Goal: Task Accomplishment & Management: Manage account settings

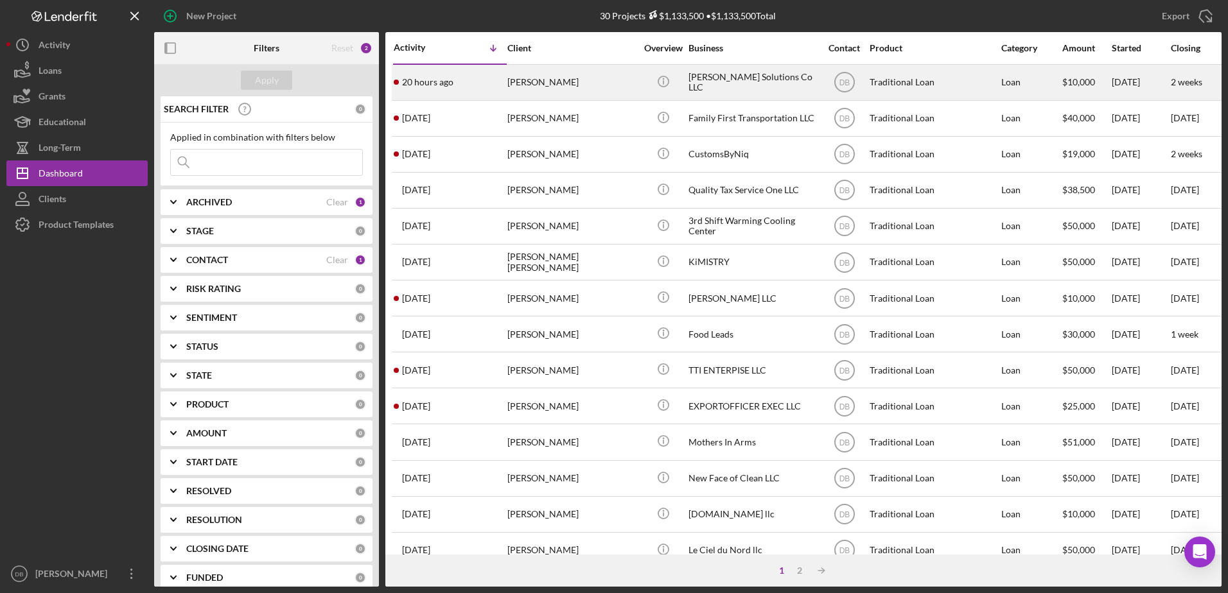
click at [415, 84] on time "20 hours ago" at bounding box center [427, 82] width 51 height 10
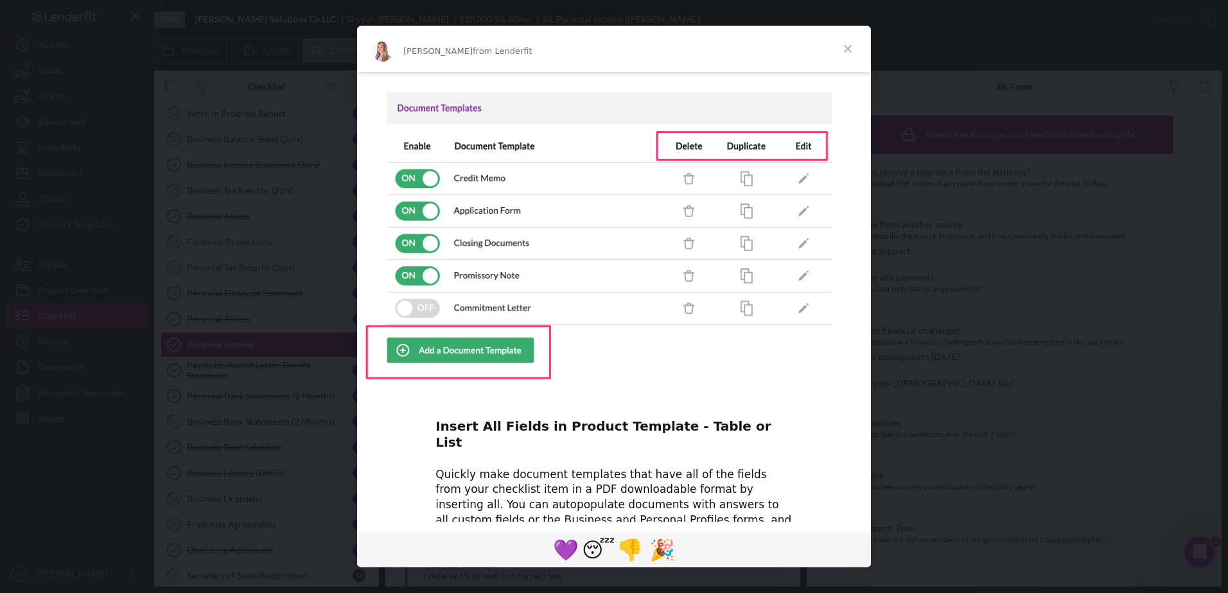
scroll to position [257, 0]
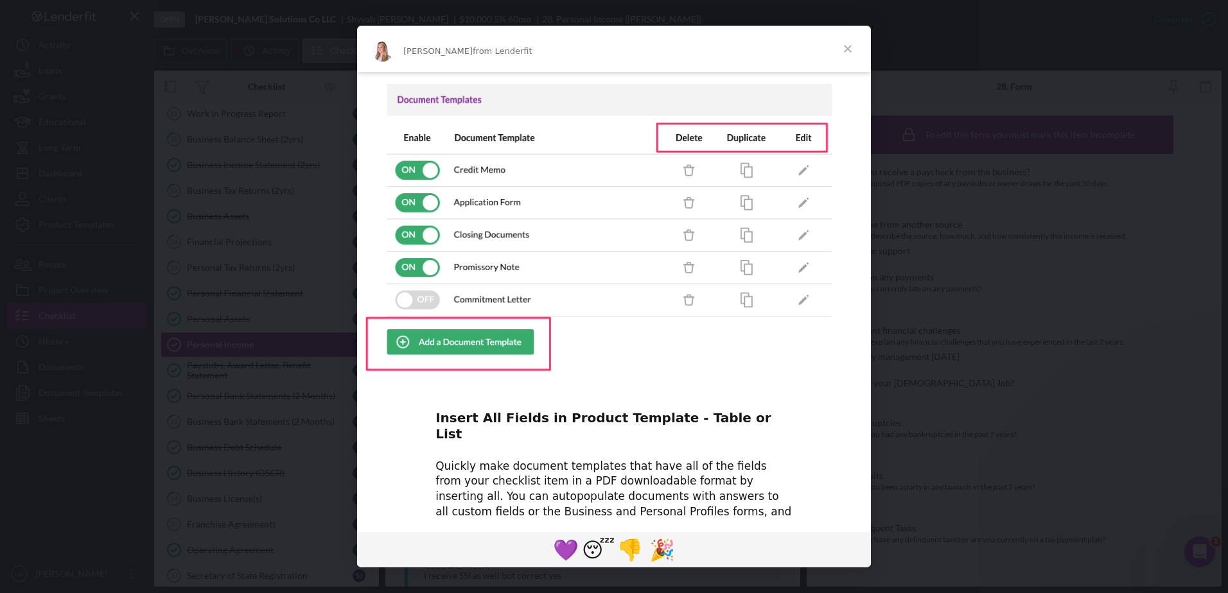
click at [850, 43] on span "Close" at bounding box center [848, 49] width 46 height 46
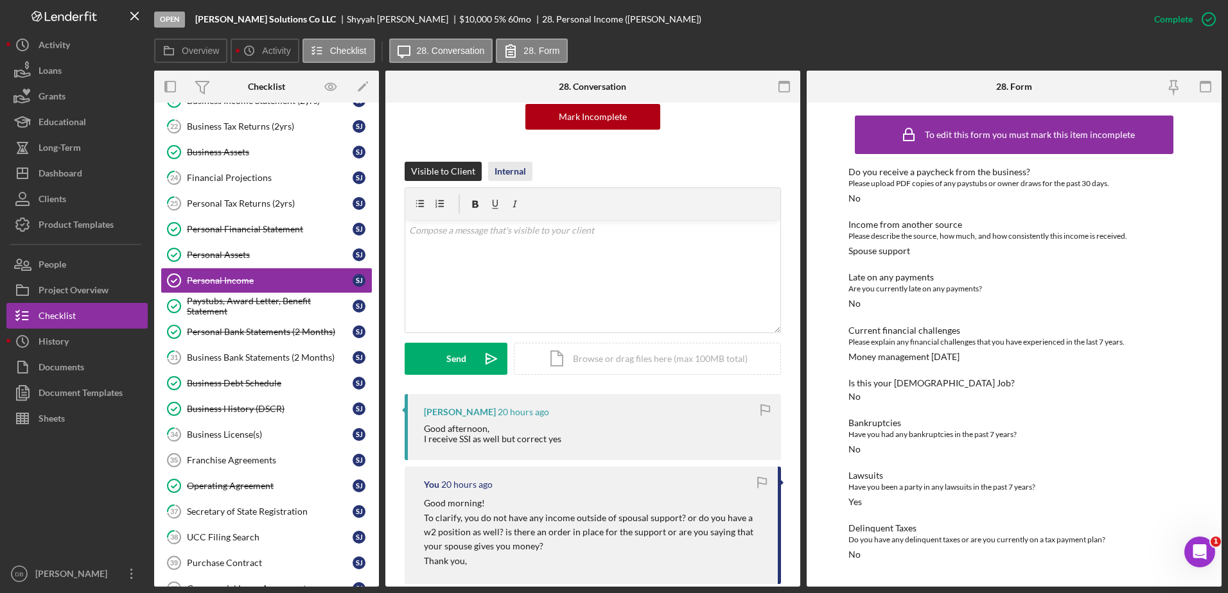
scroll to position [0, 0]
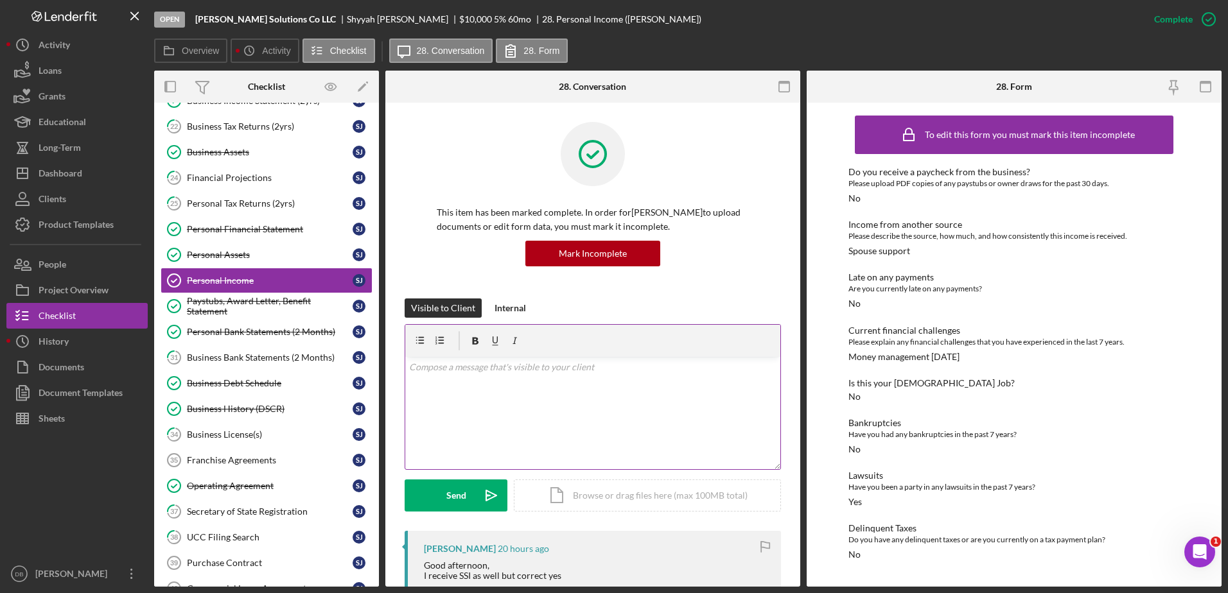
click at [535, 380] on div "v Color teal Color pink Remove color Add row above Add row below Add column bef…" at bounding box center [592, 413] width 375 height 112
click at [459, 507] on div "Send" at bounding box center [456, 496] width 20 height 32
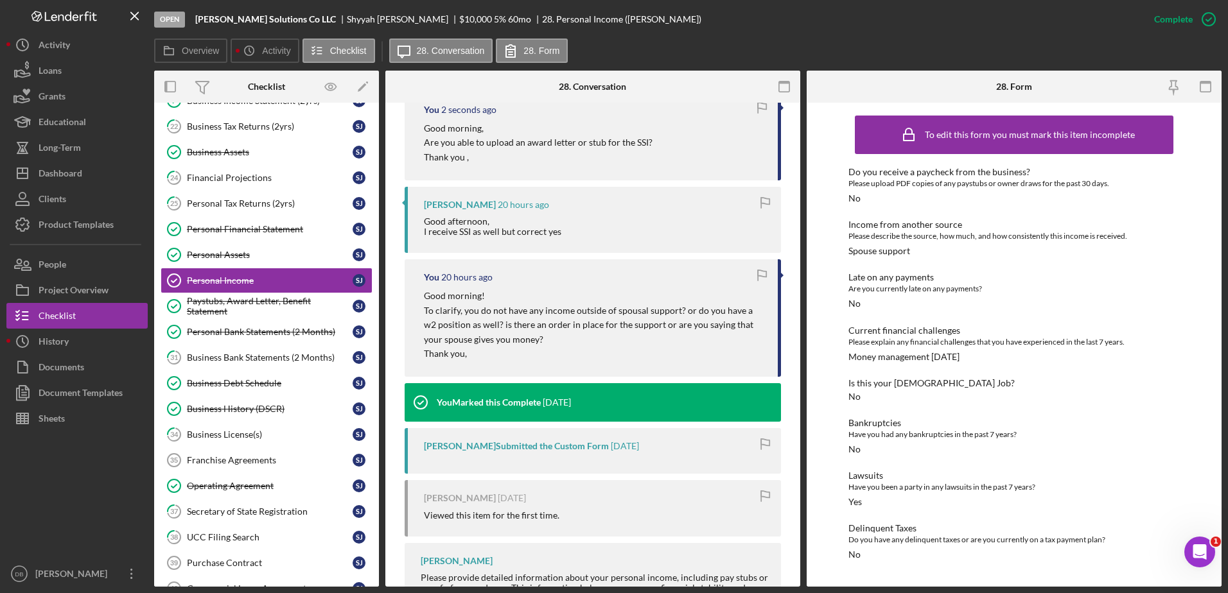
scroll to position [450, 0]
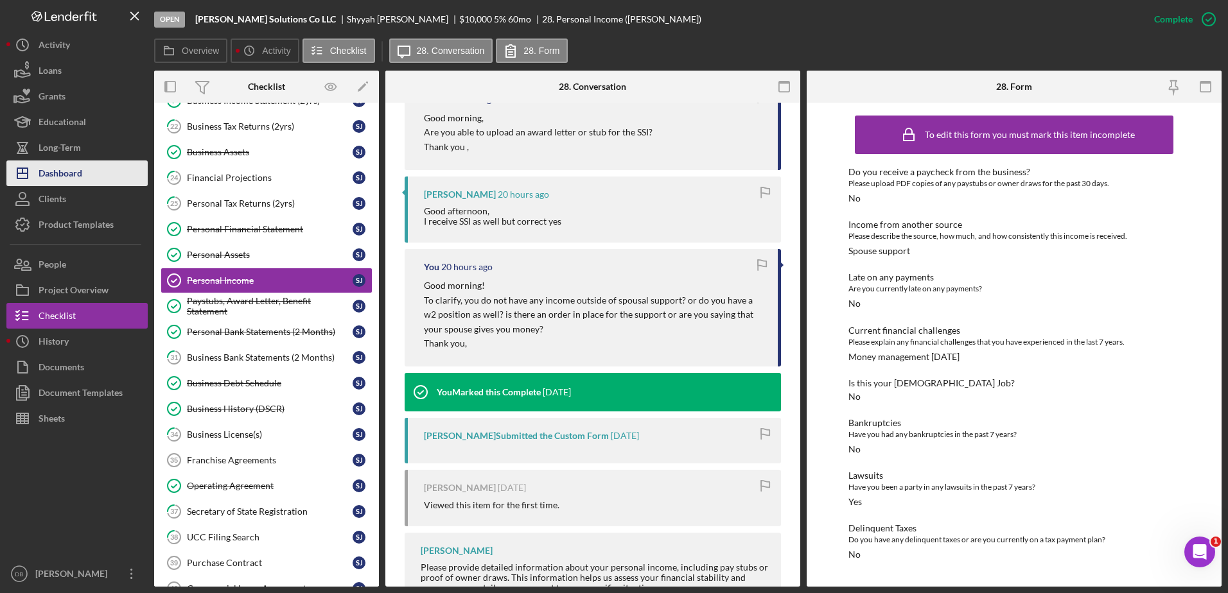
click at [97, 183] on button "Icon/Dashboard Dashboard" at bounding box center [76, 174] width 141 height 26
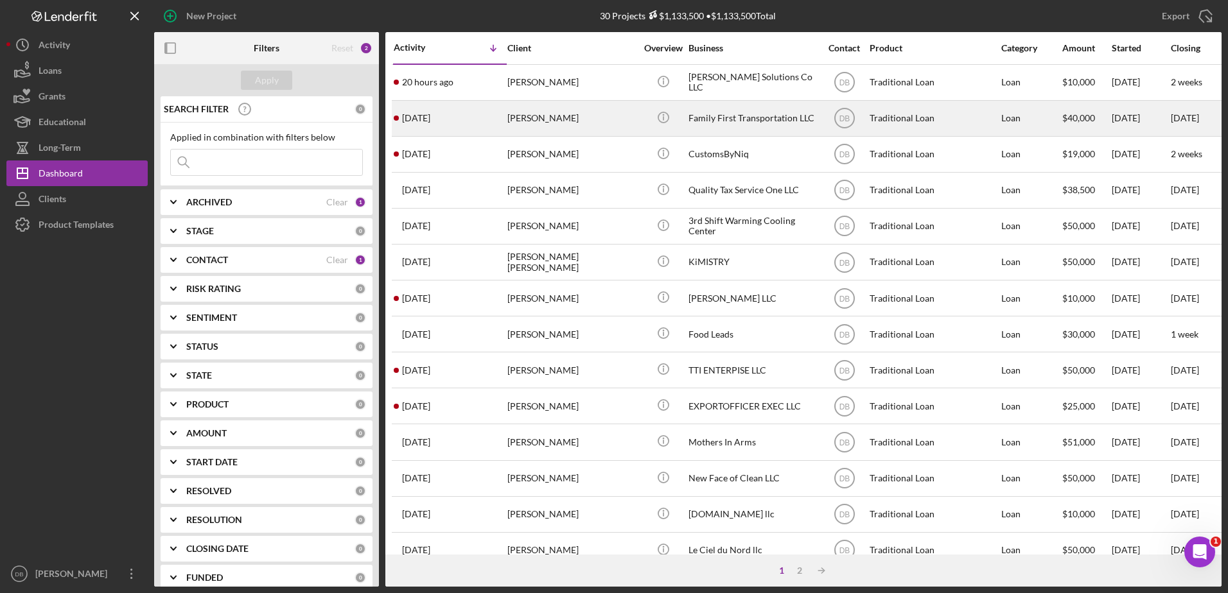
click at [480, 114] on div "[DATE] [PERSON_NAME]" at bounding box center [450, 118] width 112 height 34
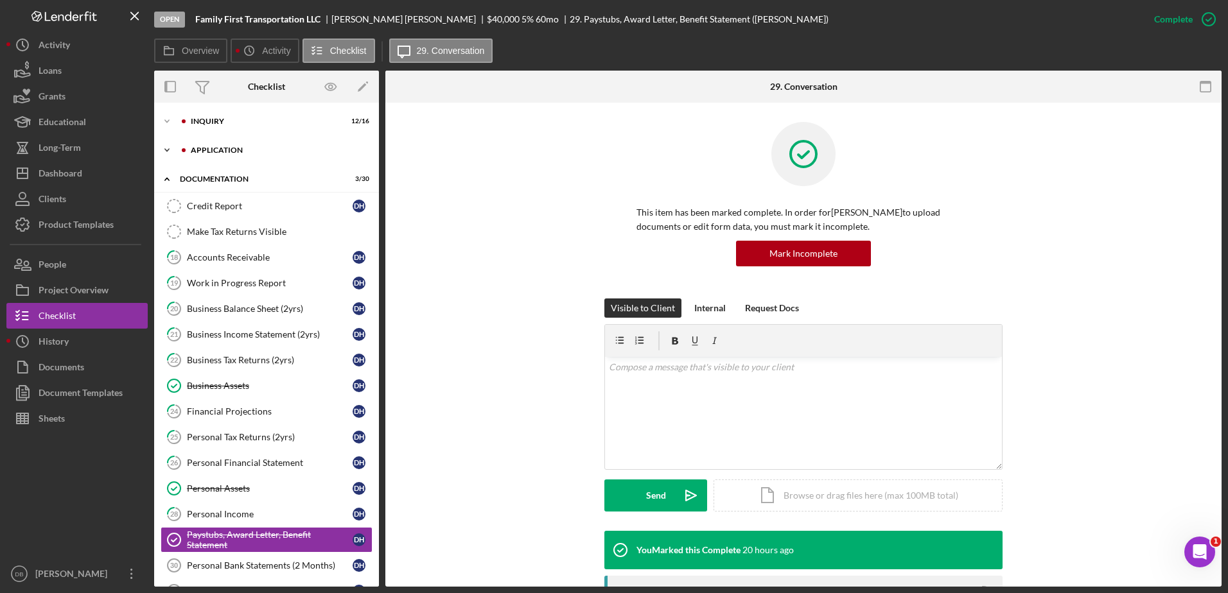
click at [213, 150] on div "Application" at bounding box center [277, 150] width 172 height 8
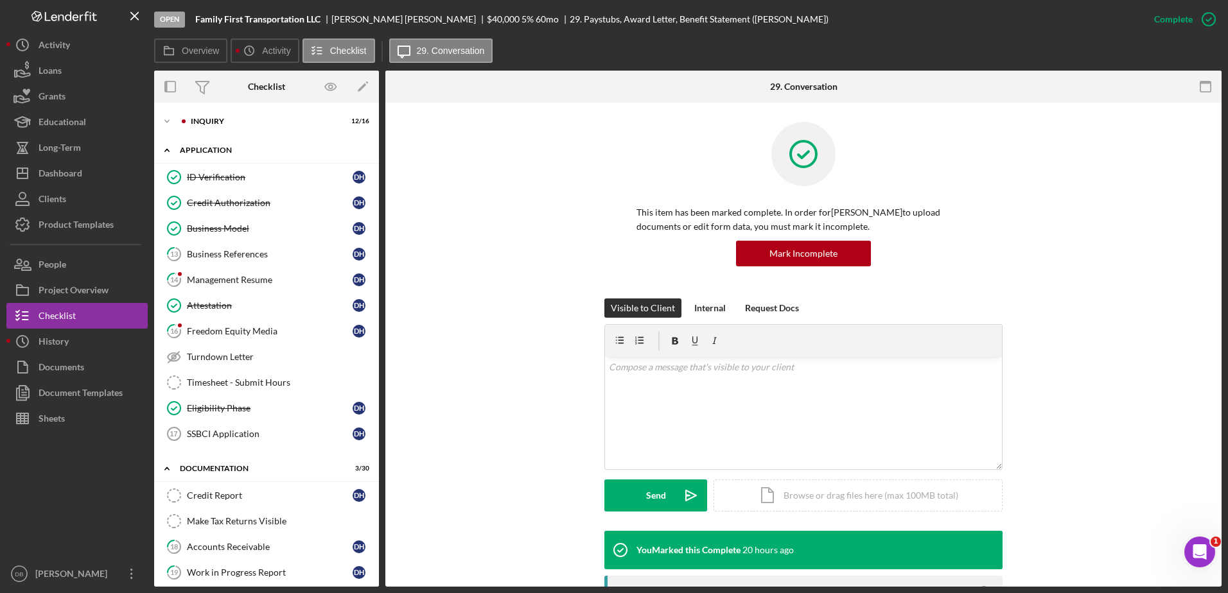
click at [213, 150] on div "Application" at bounding box center [271, 150] width 183 height 8
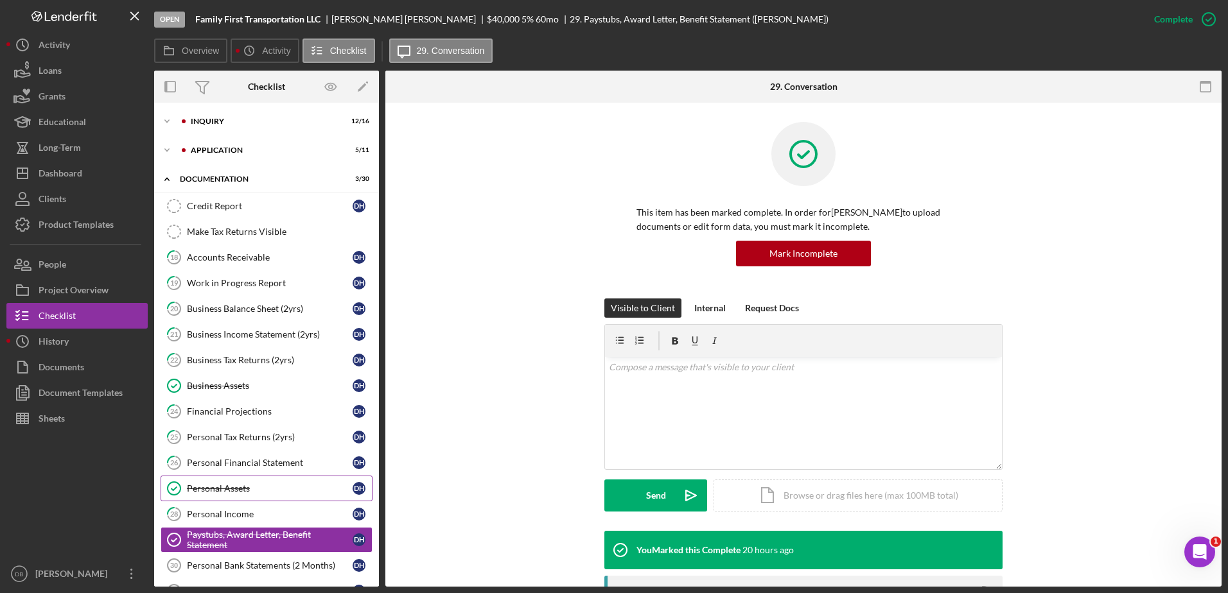
click at [208, 480] on link "Personal Assets Personal Assets D H" at bounding box center [267, 489] width 212 height 26
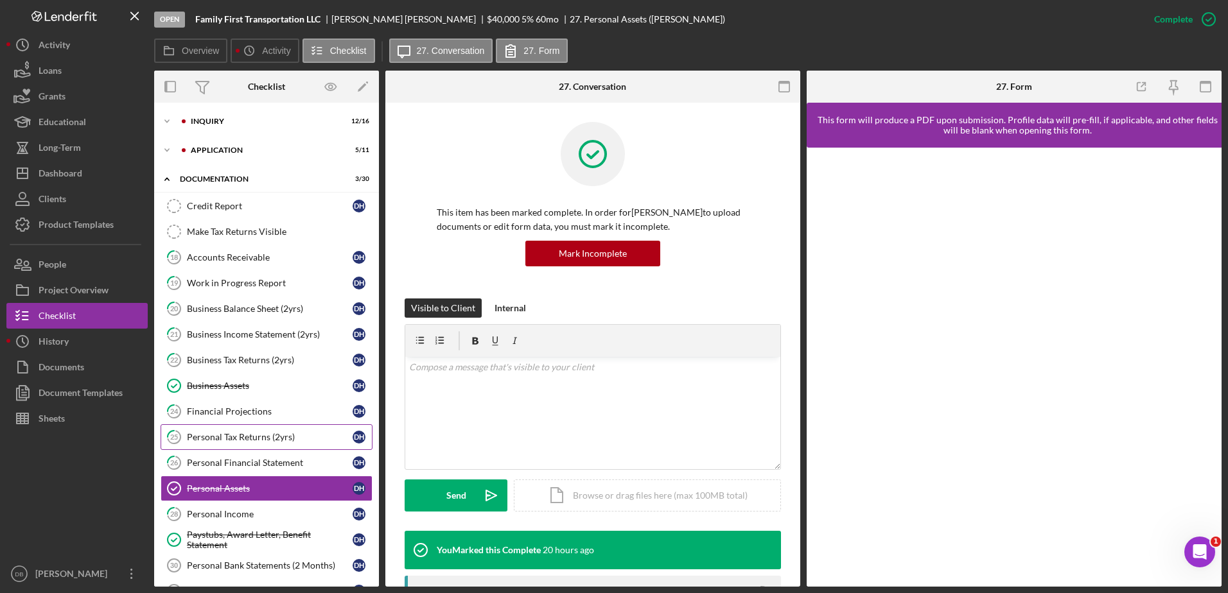
click at [223, 446] on link "25 Personal Tax Returns (2yrs) D H" at bounding box center [267, 437] width 212 height 26
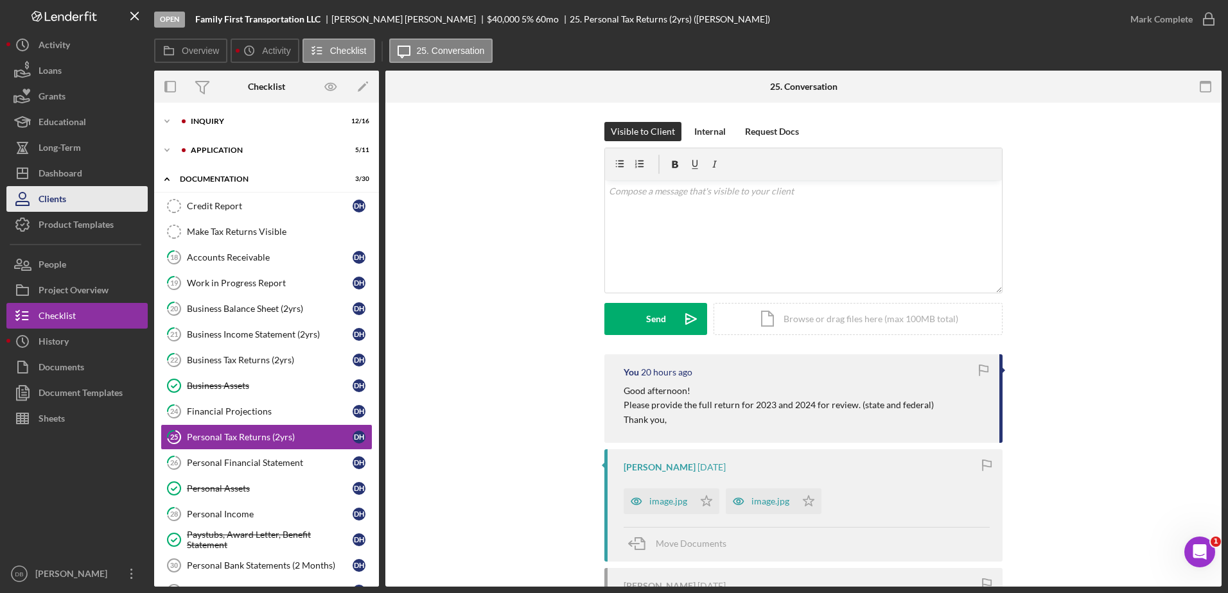
click at [61, 188] on div "Clients" at bounding box center [53, 200] width 28 height 29
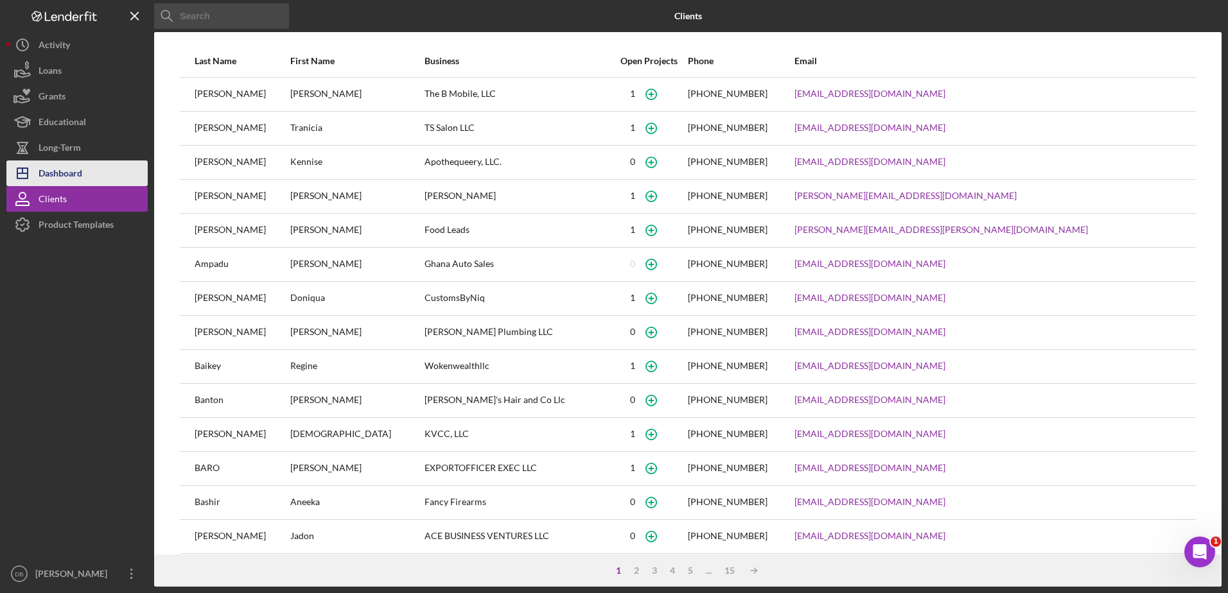
click at [65, 178] on div "Dashboard" at bounding box center [61, 175] width 44 height 29
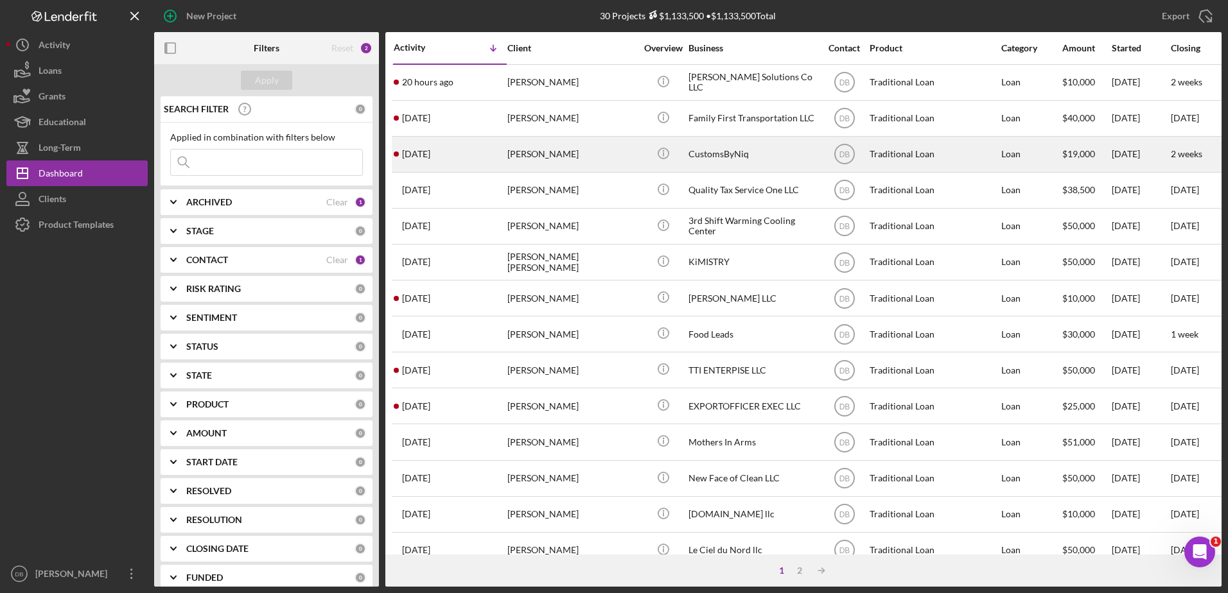
click at [518, 159] on div "[PERSON_NAME]" at bounding box center [571, 154] width 128 height 34
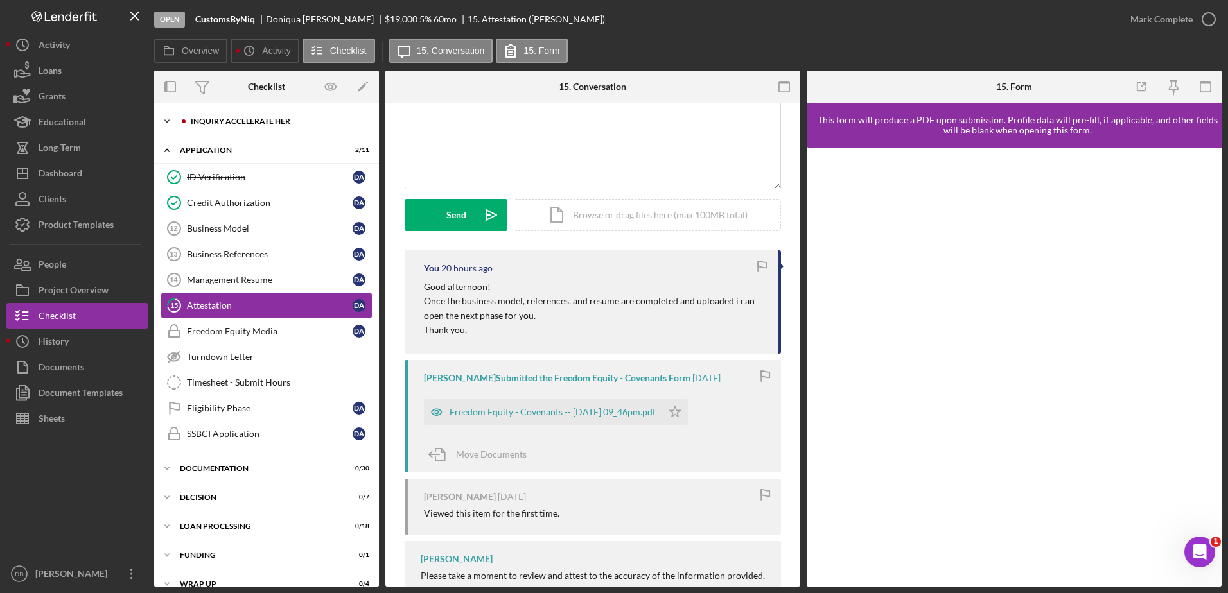
scroll to position [128, 0]
